Goal: Task Accomplishment & Management: Complete application form

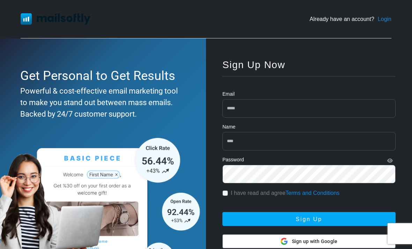
click at [264, 105] on input "email" at bounding box center [309, 108] width 173 height 19
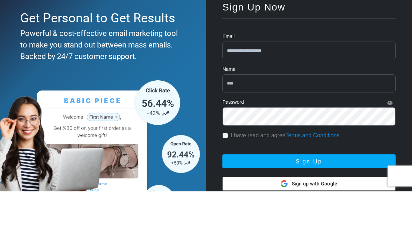
type input "**********"
click at [271, 132] on input "text" at bounding box center [309, 141] width 173 height 19
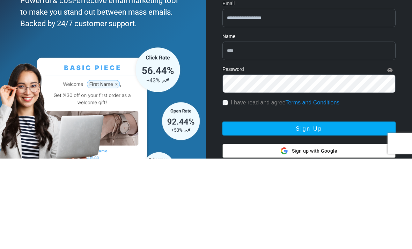
type input "*****"
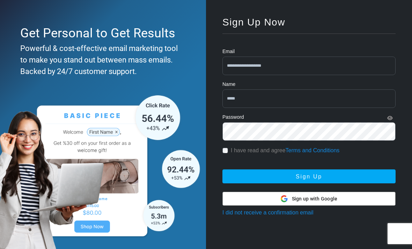
click at [285, 174] on button "Sign Up" at bounding box center [309, 177] width 173 height 14
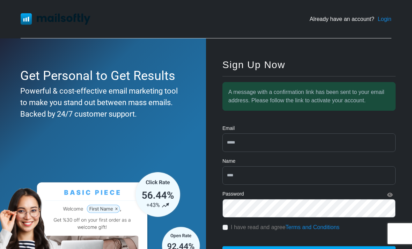
click at [383, 21] on link "Login" at bounding box center [385, 19] width 14 height 8
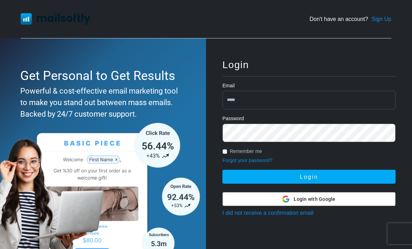
click at [283, 98] on input "email" at bounding box center [309, 100] width 173 height 19
type input "**********"
click at [309, 177] on button "Login" at bounding box center [309, 177] width 173 height 14
click at [375, 173] on button "Login" at bounding box center [309, 177] width 173 height 14
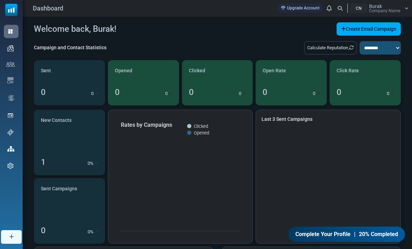
click at [383, 29] on link "Create Email Campaign" at bounding box center [369, 28] width 64 height 13
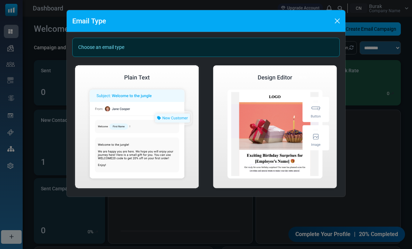
click at [263, 50] on div "Choose an email type" at bounding box center [206, 47] width 268 height 19
click at [98, 50] on div "Choose an email type" at bounding box center [206, 47] width 268 height 19
click at [117, 106] on img at bounding box center [137, 127] width 130 height 129
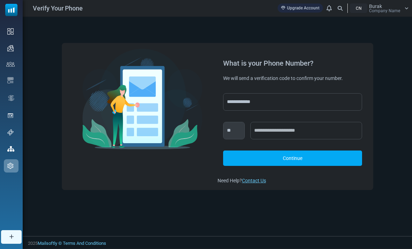
click at [19, 55] on div "Email Campaigns" at bounding box center [11, 48] width 15 height 13
click at [59, 10] on span "Verify Your Phone" at bounding box center [58, 7] width 50 height 9
click at [0, 0] on link "Email Templates" at bounding box center [0, 0] width 0 height 0
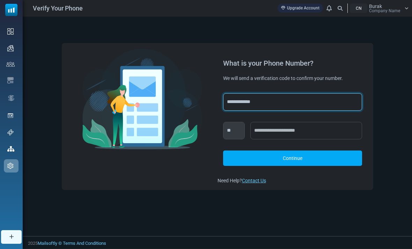
click at [326, 111] on select "**********" at bounding box center [292, 101] width 139 height 17
select select "***"
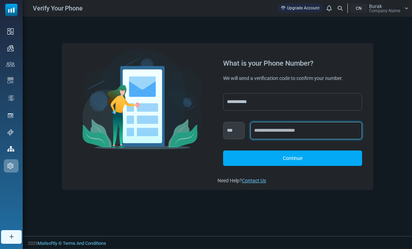
click at [301, 139] on input "text" at bounding box center [307, 130] width 112 height 17
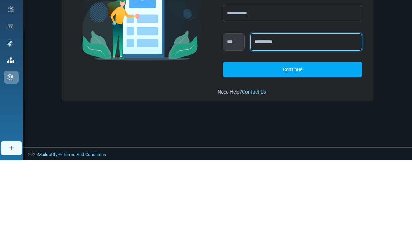
type input "**********"
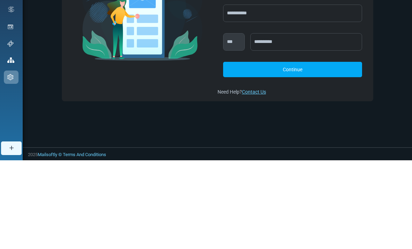
click at [314, 151] on link "Continue" at bounding box center [292, 158] width 139 height 15
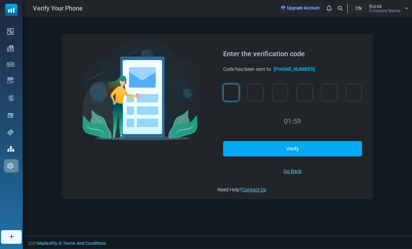
click at [233, 84] on input "text" at bounding box center [231, 92] width 16 height 17
type input "*"
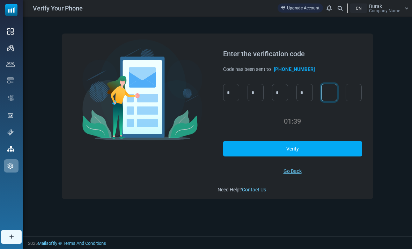
type input "*"
click at [326, 141] on link "Verify" at bounding box center [292, 148] width 139 height 15
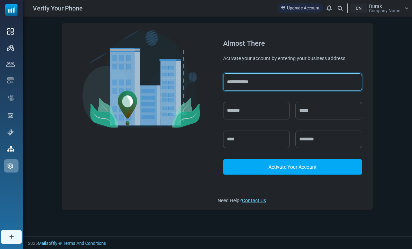
click at [252, 78] on input "text" at bounding box center [292, 81] width 139 height 17
click at [244, 73] on input "text" at bounding box center [292, 81] width 139 height 17
type input "**********"
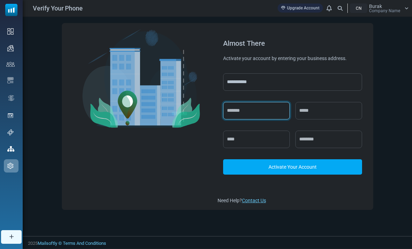
click at [264, 102] on input "text" at bounding box center [256, 110] width 67 height 17
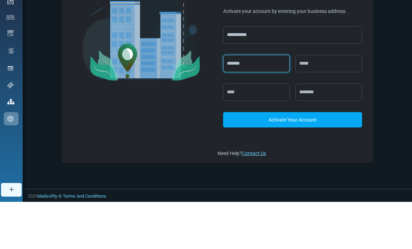
type input "*******"
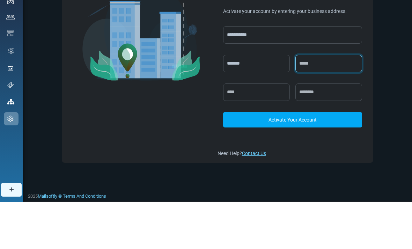
click at [332, 102] on input "text" at bounding box center [329, 110] width 67 height 17
type input "***"
click at [271, 131] on input "text" at bounding box center [256, 139] width 67 height 17
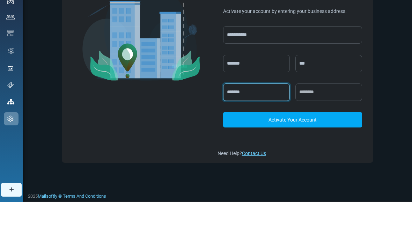
type input "*******"
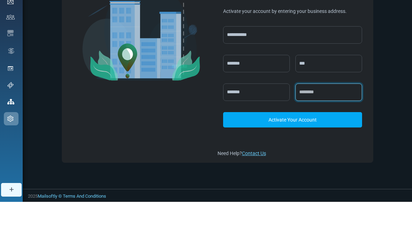
click at [331, 131] on input "text" at bounding box center [329, 139] width 67 height 17
type input "*****"
click at [399, 72] on div "**********" at bounding box center [218, 116] width 390 height 199
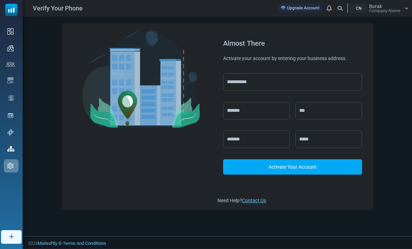
click at [322, 159] on link "Activate Your Account" at bounding box center [292, 166] width 139 height 15
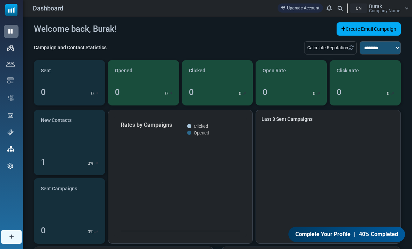
click at [369, 32] on link "Create Email Campaign" at bounding box center [369, 28] width 64 height 13
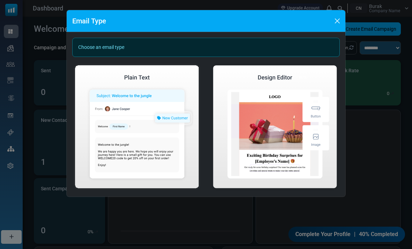
click at [115, 165] on img at bounding box center [137, 127] width 130 height 129
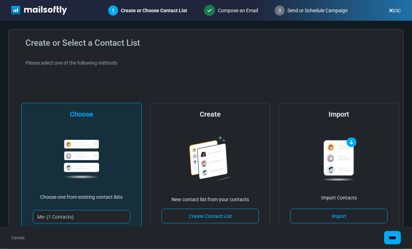
scroll to position [22, 0]
click at [231, 161] on img at bounding box center [210, 160] width 42 height 49
click at [98, 215] on span "Me- (1 Contacts)" at bounding box center [77, 217] width 80 height 8
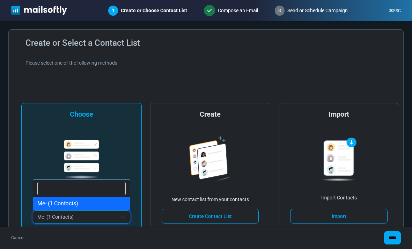
click at [67, 58] on div "**********" at bounding box center [206, 148] width 378 height 220
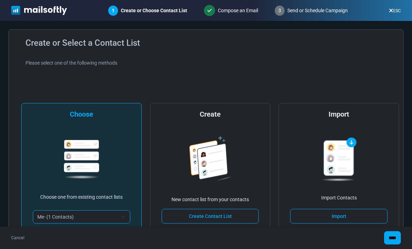
click at [400, 237] on input "****" at bounding box center [393, 237] width 17 height 13
click at [391, 236] on div "****" at bounding box center [396, 237] width 22 height 13
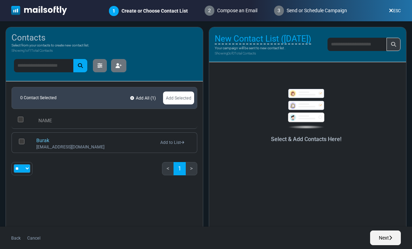
scroll to position [4, 0]
click at [188, 94] on link "Add Selected" at bounding box center [178, 98] width 31 height 13
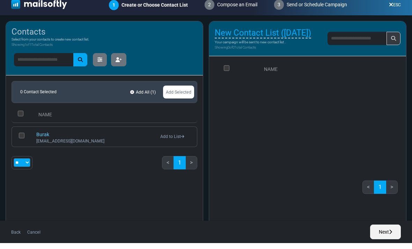
scroll to position [22, 0]
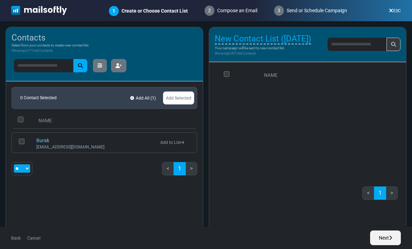
click at [183, 98] on link "Add Selected" at bounding box center [178, 98] width 31 height 13
click at [120, 65] on icon "button" at bounding box center [119, 65] width 6 height 5
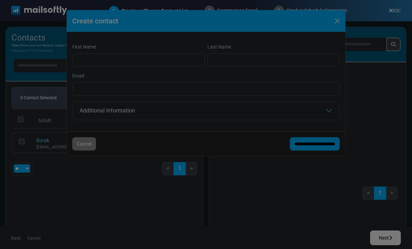
click at [100, 64] on div at bounding box center [206, 124] width 412 height 249
click at [325, 92] on div at bounding box center [206, 124] width 412 height 249
click at [99, 107] on div at bounding box center [206, 124] width 412 height 249
click at [317, 88] on div at bounding box center [206, 124] width 412 height 249
click at [264, 44] on div at bounding box center [206, 124] width 412 height 249
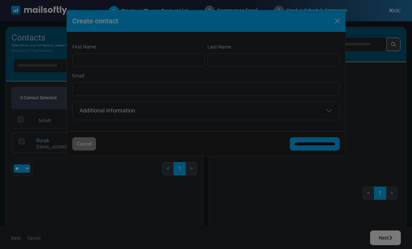
click at [262, 62] on div at bounding box center [206, 124] width 412 height 249
click at [263, 65] on div at bounding box center [206, 124] width 412 height 249
click at [223, 128] on div at bounding box center [206, 124] width 412 height 249
click at [80, 142] on div at bounding box center [206, 124] width 412 height 249
click at [355, 76] on div at bounding box center [206, 124] width 412 height 249
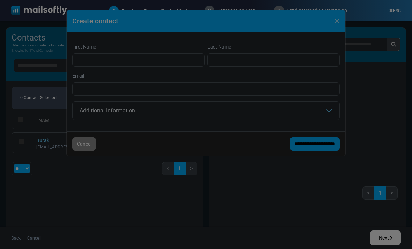
click at [387, 50] on div at bounding box center [206, 124] width 412 height 249
click at [382, 53] on div at bounding box center [206, 124] width 412 height 249
click at [75, 158] on div at bounding box center [206, 124] width 412 height 249
click at [342, 23] on div at bounding box center [206, 124] width 412 height 249
click at [334, 20] on div at bounding box center [206, 124] width 412 height 249
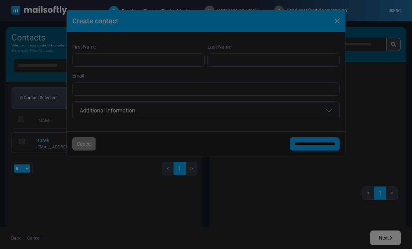
click at [336, 25] on div at bounding box center [206, 124] width 412 height 249
click at [335, 20] on div at bounding box center [206, 124] width 412 height 249
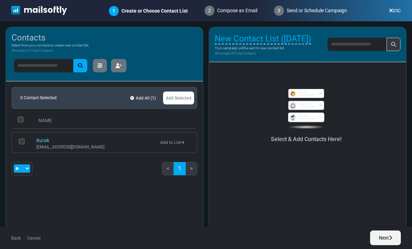
click at [122, 67] on icon "button" at bounding box center [119, 65] width 6 height 5
click at [392, 13] on link "ESC" at bounding box center [395, 10] width 12 height 5
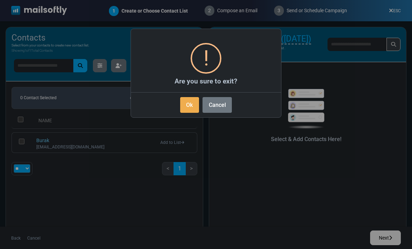
click at [194, 102] on button "Ok" at bounding box center [189, 105] width 19 height 16
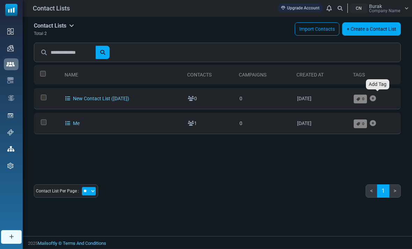
click at [376, 99] on icon "Add Tag" at bounding box center [373, 99] width 6 height 0
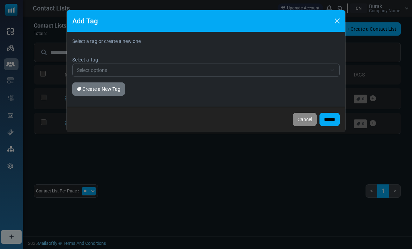
click at [301, 115] on button "Cancel" at bounding box center [305, 119] width 24 height 13
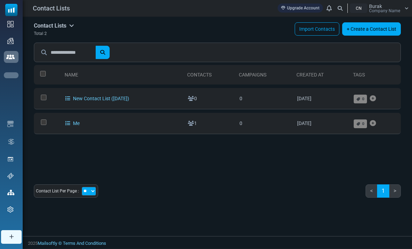
scroll to position [46, 0]
click at [19, 131] on div "Email Templates" at bounding box center [11, 123] width 15 height 13
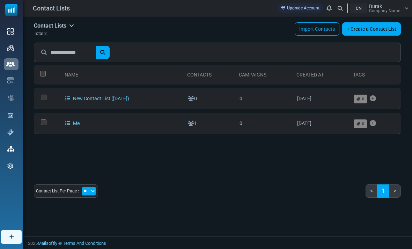
click at [50, 8] on span "Contact Lists" at bounding box center [51, 7] width 37 height 9
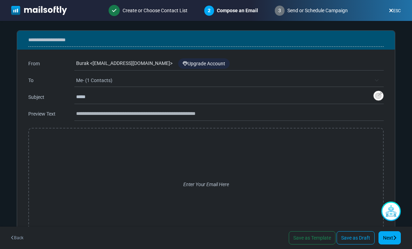
scroll to position [1, 0]
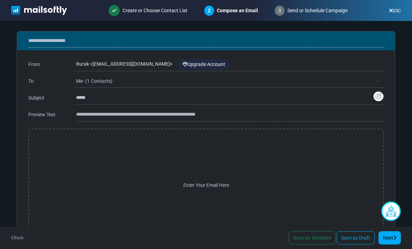
click at [283, 70] on div "Burak < [EMAIL_ADDRESS][DOMAIN_NAME] > Upgrade Account" at bounding box center [230, 64] width 308 height 13
click at [136, 63] on div "Burak < [EMAIL_ADDRESS][DOMAIN_NAME] > Upgrade Account" at bounding box center [230, 64] width 308 height 13
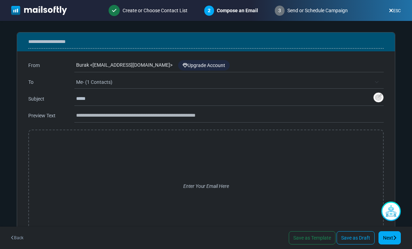
scroll to position [0, 0]
click at [401, 9] on link "ESC" at bounding box center [395, 10] width 12 height 5
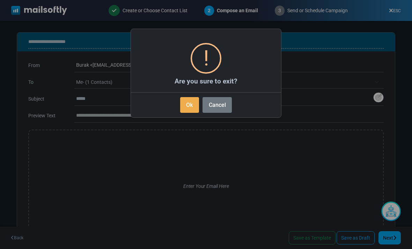
click at [189, 108] on button "Ok" at bounding box center [189, 105] width 19 height 16
